Goal: Task Accomplishment & Management: Manage account settings

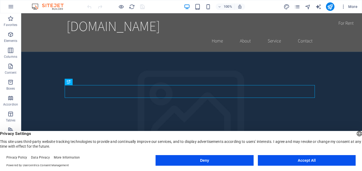
click at [311, 159] on button "Accept All" at bounding box center [307, 160] width 98 height 11
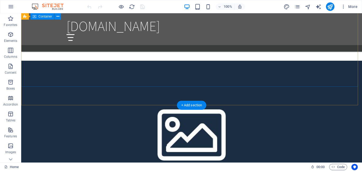
scroll to position [345, 0]
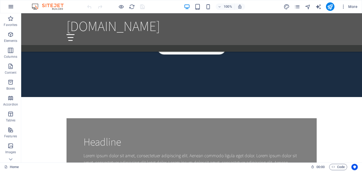
click at [13, 7] on icon "button" at bounding box center [11, 6] width 6 height 6
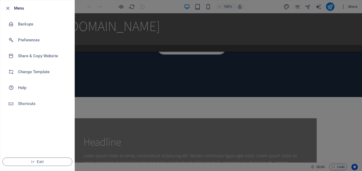
click at [11, 11] on div at bounding box center [10, 8] width 10 height 6
click at [7, 7] on icon "button" at bounding box center [8, 8] width 6 height 6
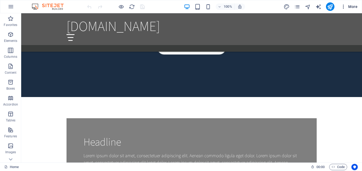
click at [350, 3] on button "More" at bounding box center [349, 6] width 21 height 8
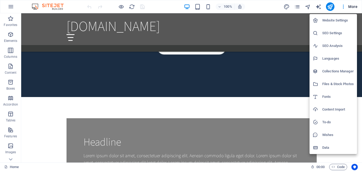
click at [334, 31] on h6 "SEO Settings" at bounding box center [339, 33] width 32 height 6
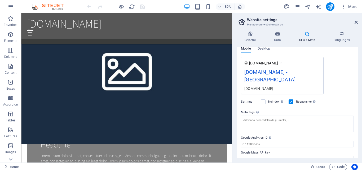
scroll to position [84, 0]
click at [353, 22] on h2 "Website settings" at bounding box center [302, 20] width 111 height 5
drag, startPoint x: 357, startPoint y: 21, endPoint x: 309, endPoint y: 9, distance: 50.1
click at [357, 21] on icon at bounding box center [356, 22] width 3 height 4
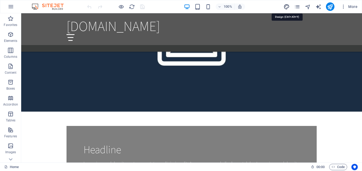
click at [287, 7] on icon "design" at bounding box center [287, 7] width 6 height 6
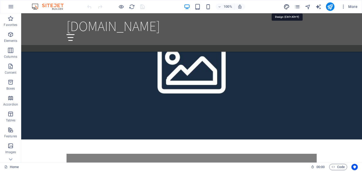
select select "rem"
select select "200"
select select "px"
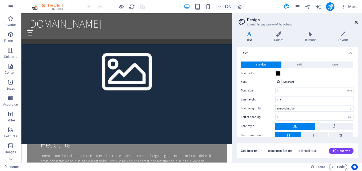
click at [355, 21] on icon at bounding box center [356, 22] width 3 height 4
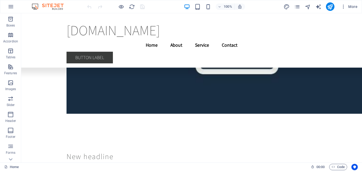
scroll to position [89, 0]
